Goal: Information Seeking & Learning: Learn about a topic

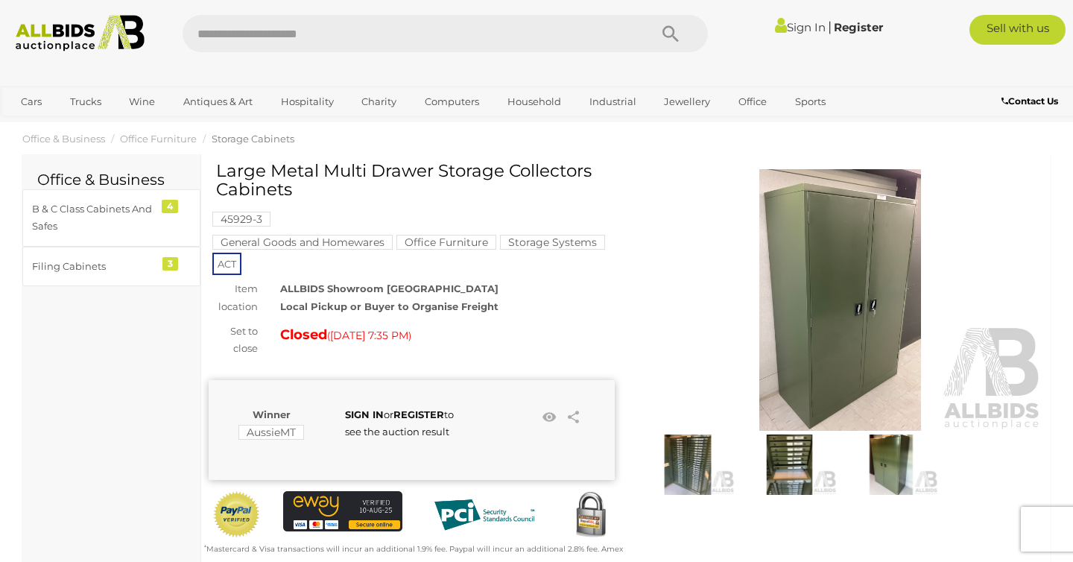
scroll to position [19, 0]
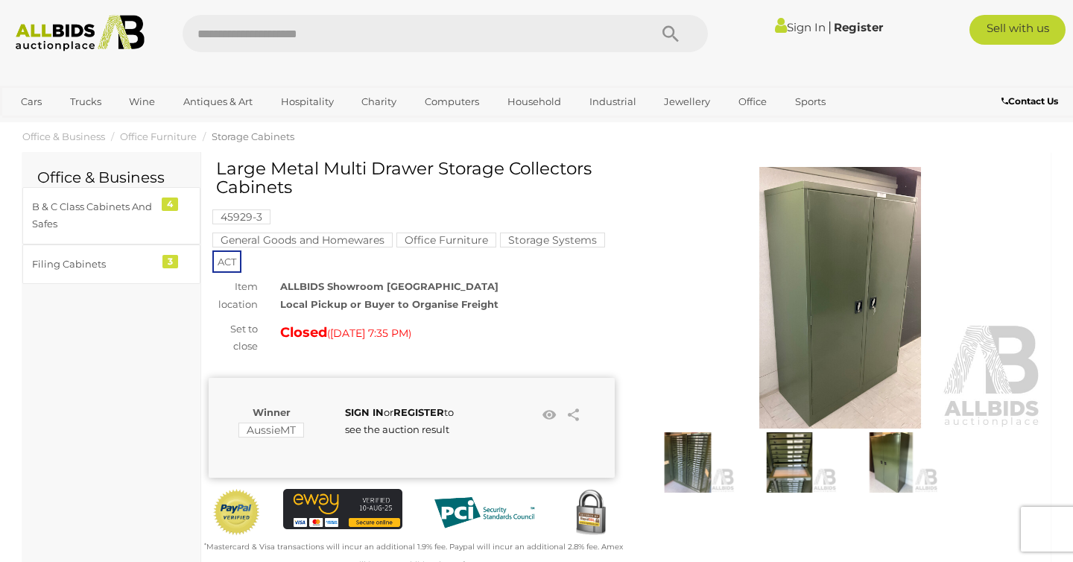
click at [705, 445] on img at bounding box center [688, 462] width 94 height 60
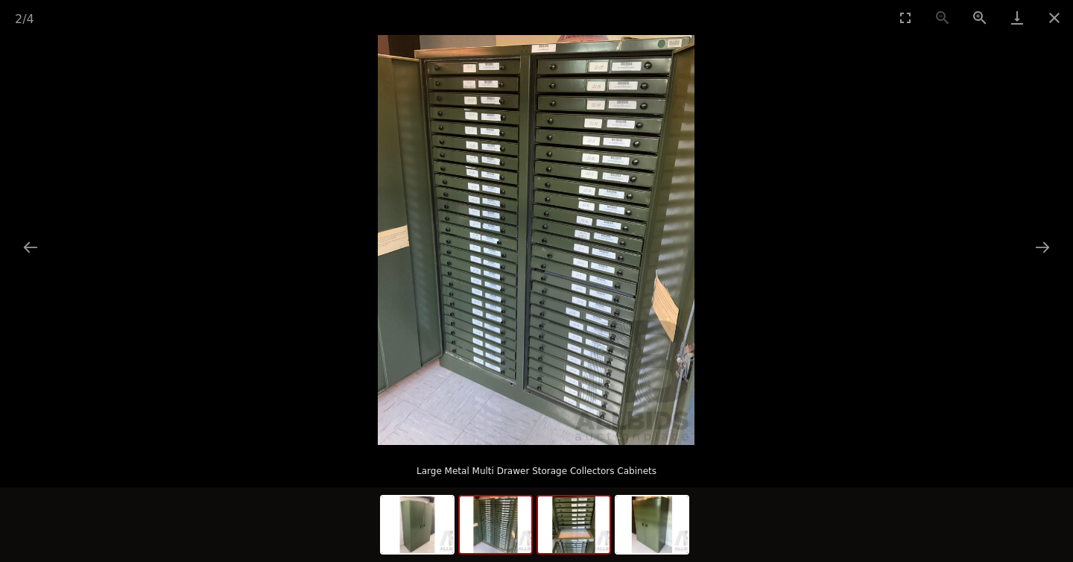
click at [576, 504] on img at bounding box center [574, 524] width 72 height 57
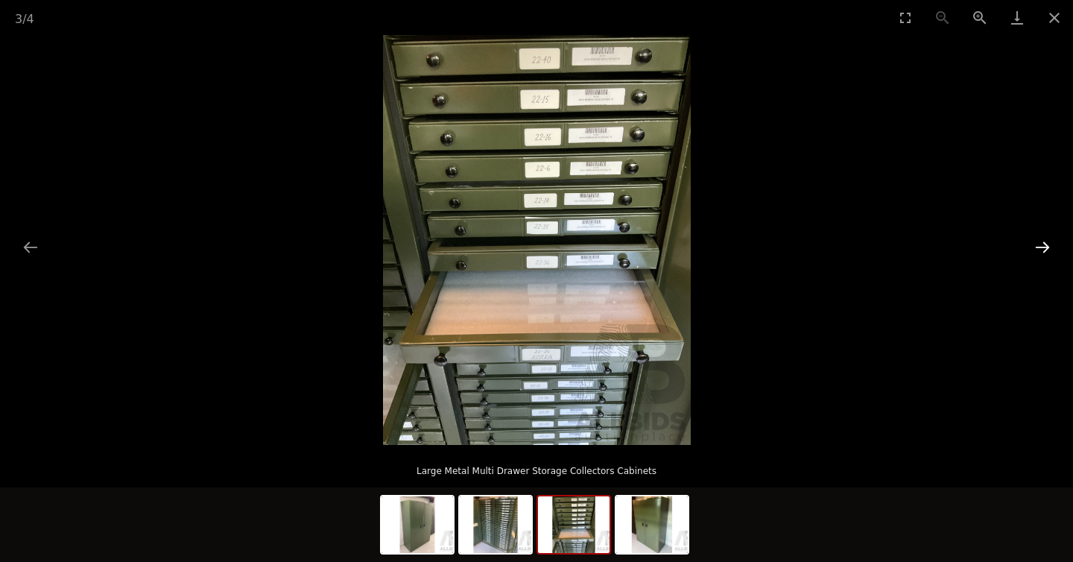
click at [1041, 253] on button "Next slide" at bounding box center [1042, 246] width 31 height 29
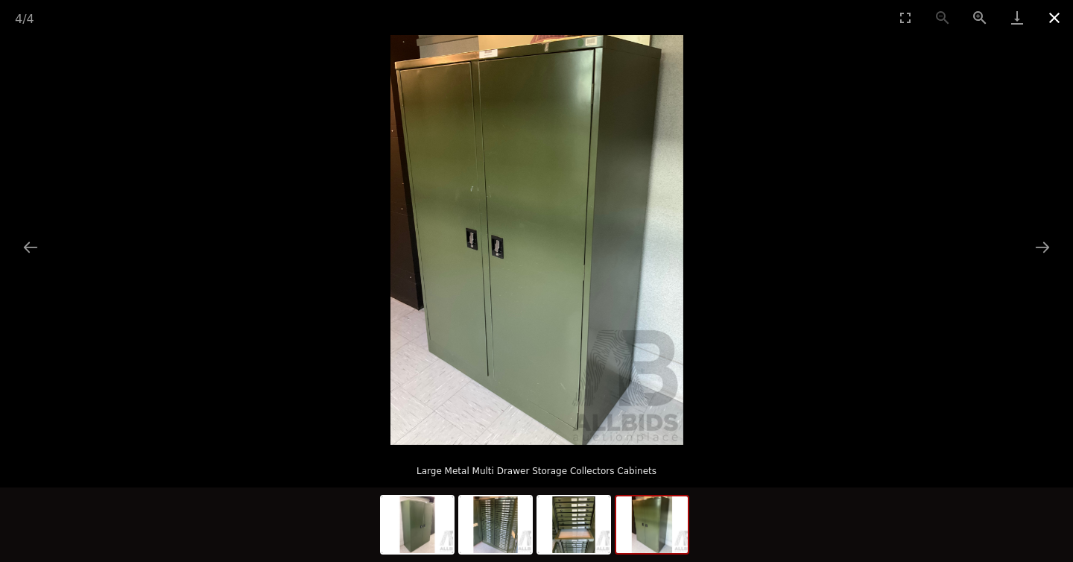
click at [1050, 19] on button "Close gallery" at bounding box center [1053, 17] width 37 height 35
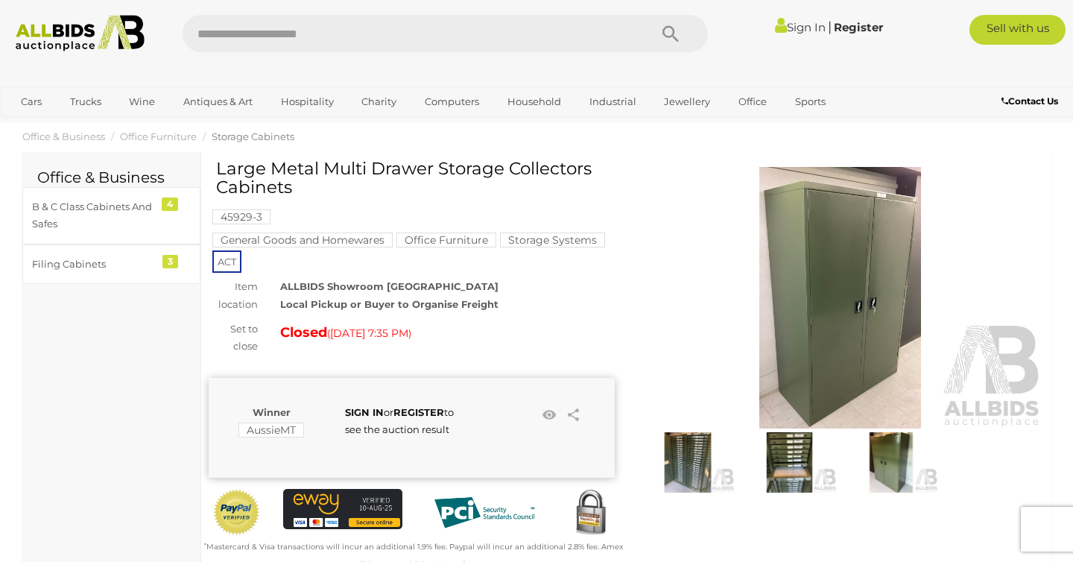
click at [682, 457] on img at bounding box center [688, 462] width 94 height 60
